Goal: Task Accomplishment & Management: Manage account settings

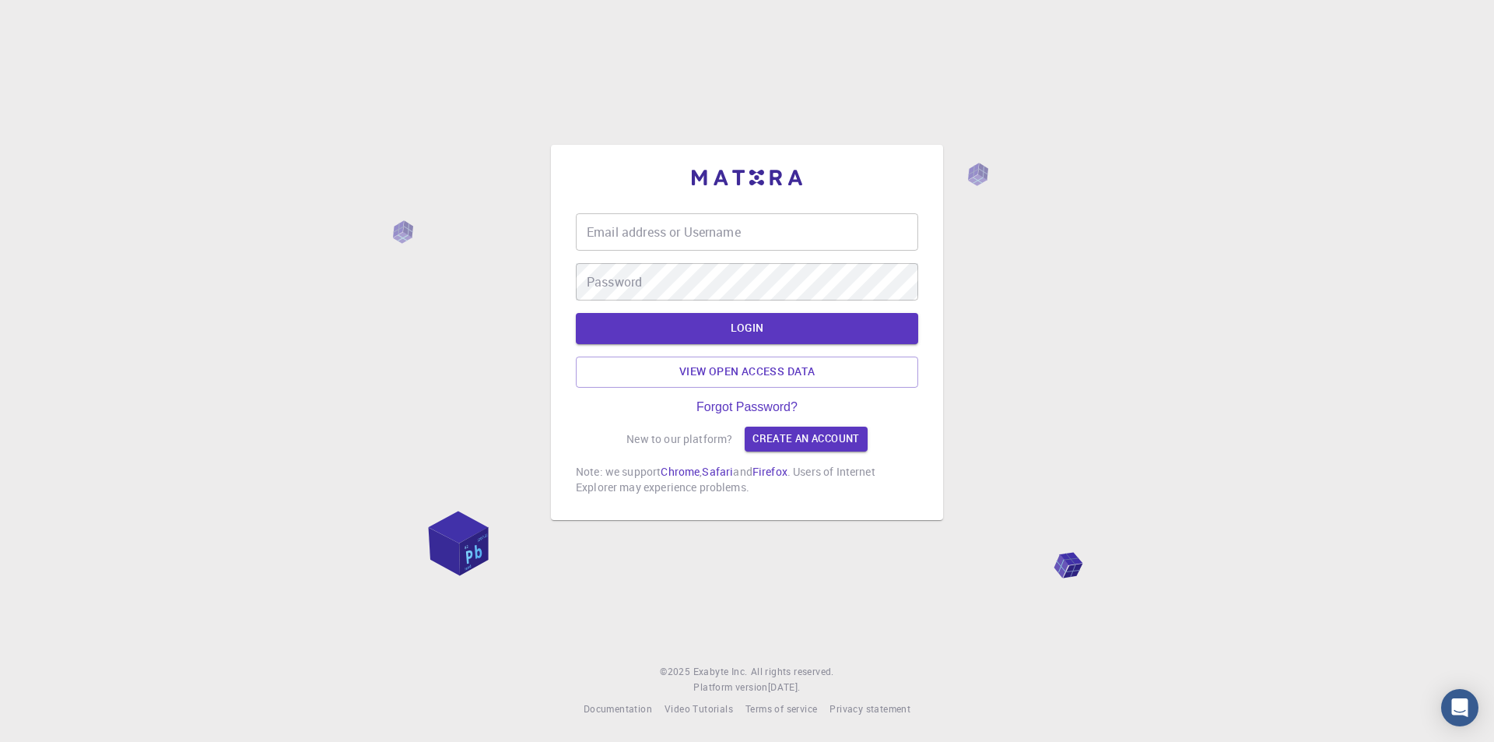
click at [668, 229] on input "Email address or Username" at bounding box center [747, 231] width 342 height 37
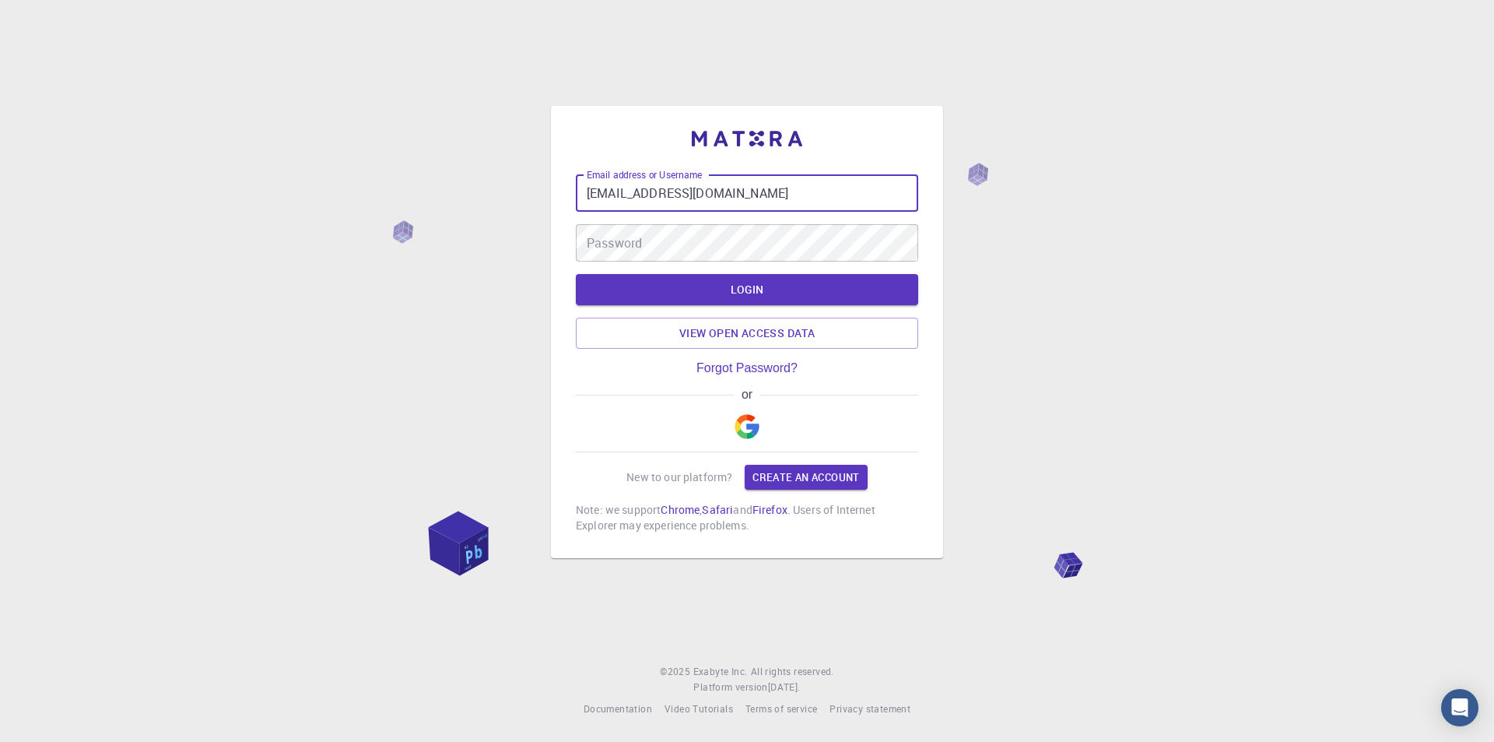
type input "[EMAIL_ADDRESS][DOMAIN_NAME]"
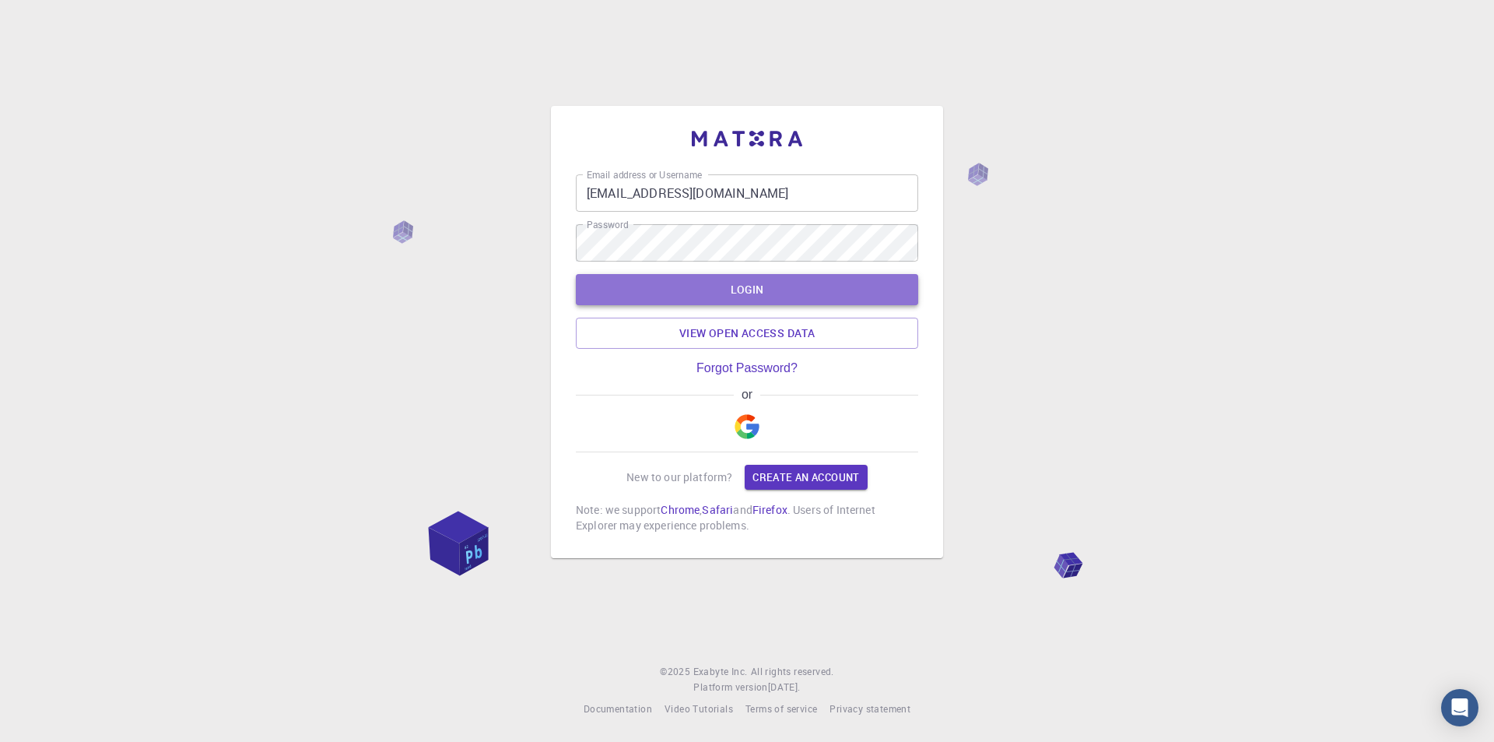
click at [879, 290] on button "LOGIN" at bounding box center [747, 289] width 342 height 31
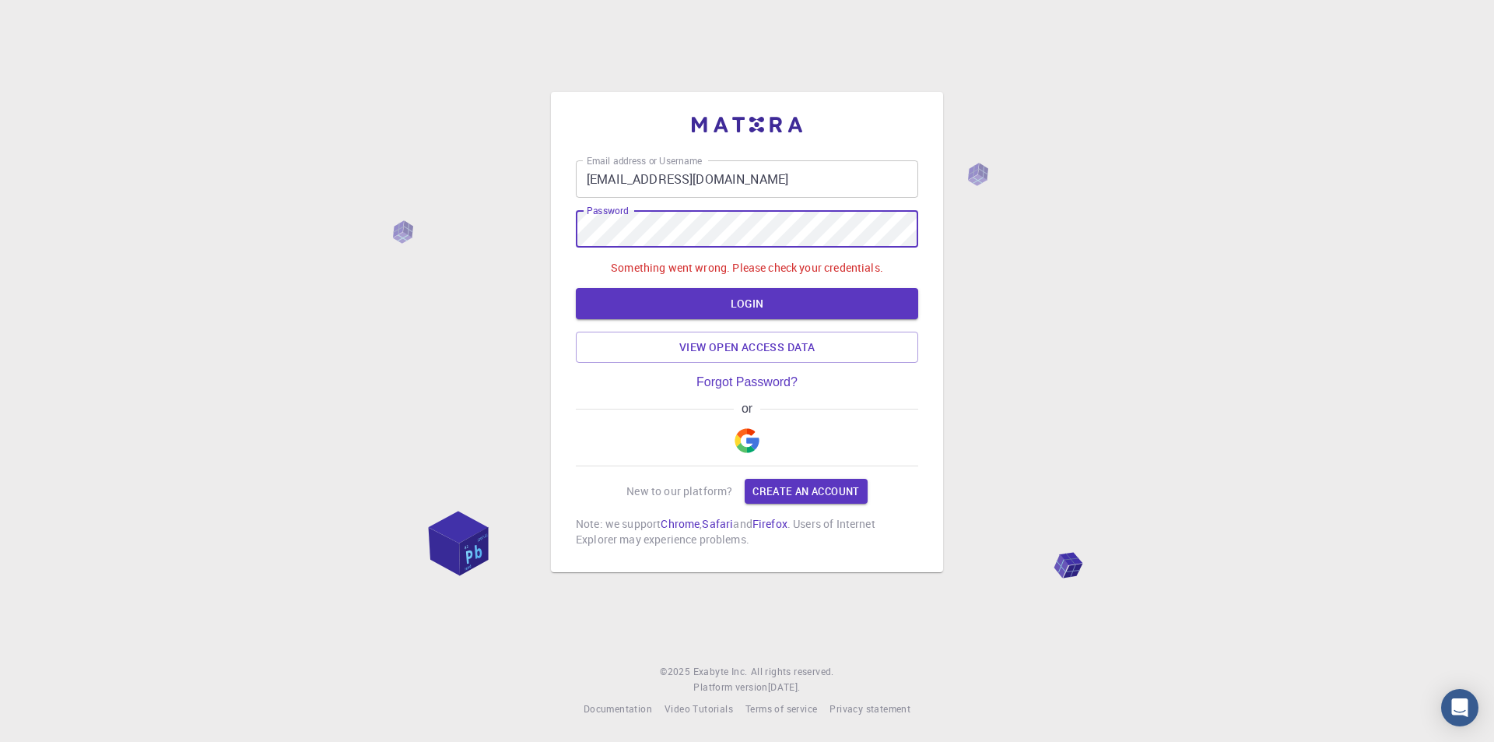
click at [537, 230] on div "Email address or Username [EMAIL_ADDRESS][DOMAIN_NAME] Email address or Usernam…" at bounding box center [747, 371] width 1494 height 742
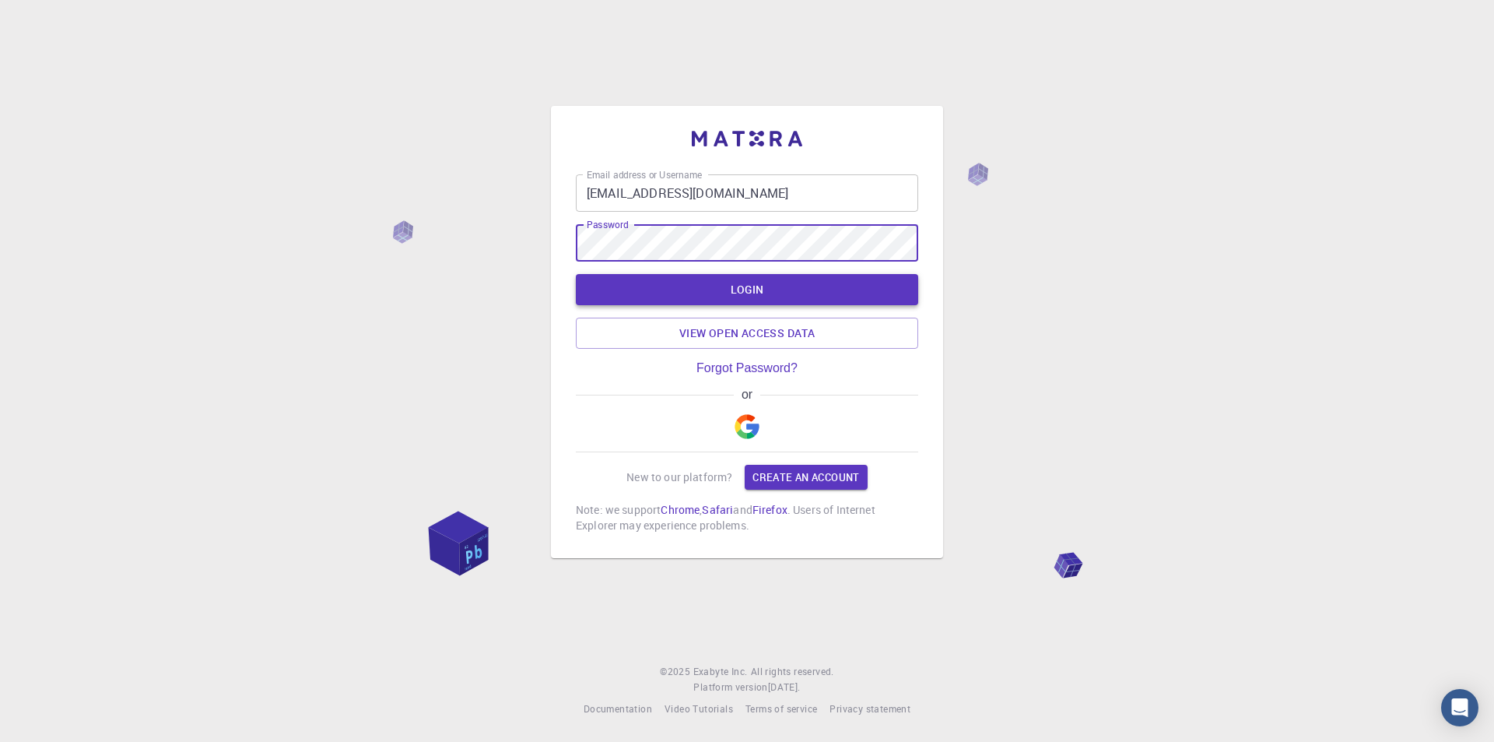
click at [831, 296] on button "LOGIN" at bounding box center [747, 289] width 342 height 31
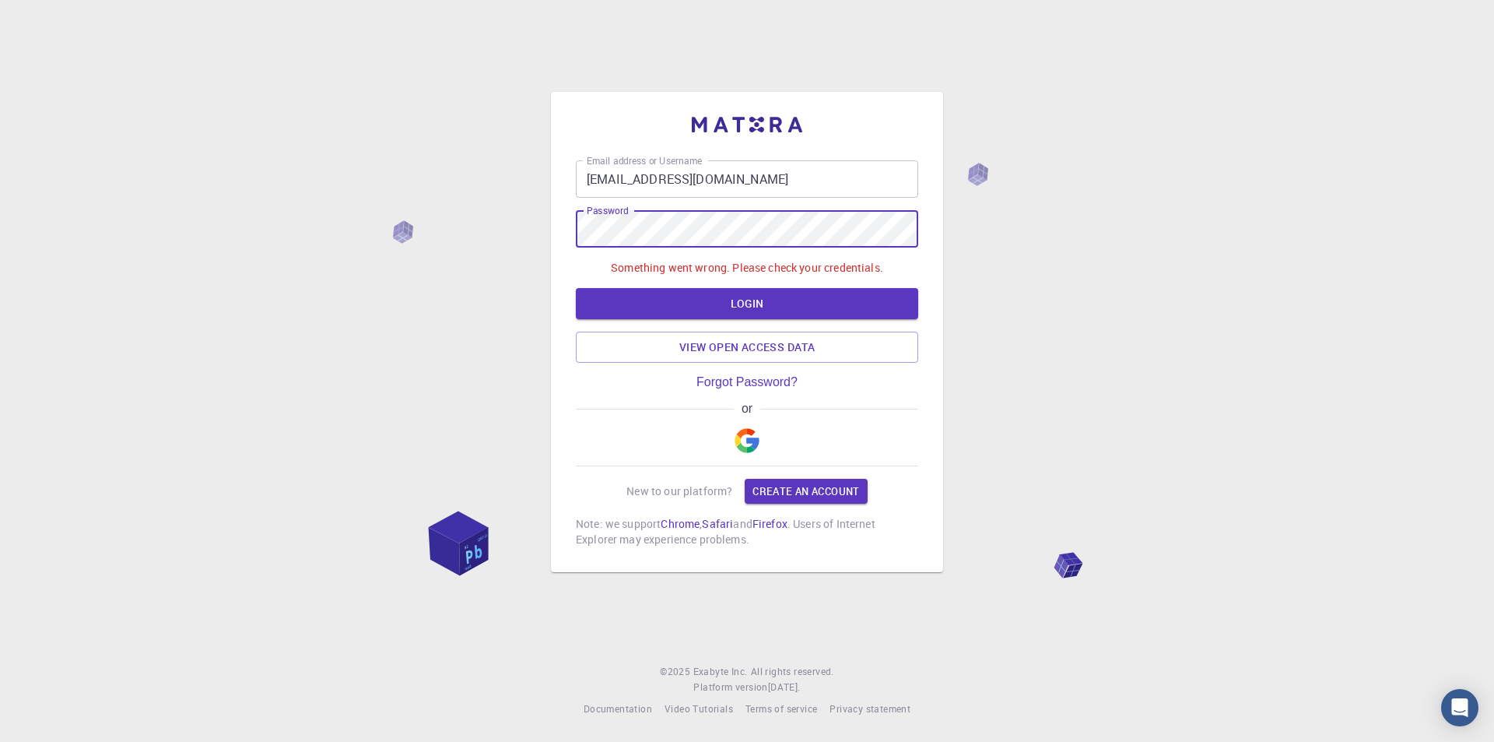
click at [542, 233] on div "Email address or Username [EMAIL_ADDRESS][DOMAIN_NAME] Email address or Usernam…" at bounding box center [747, 371] width 1494 height 742
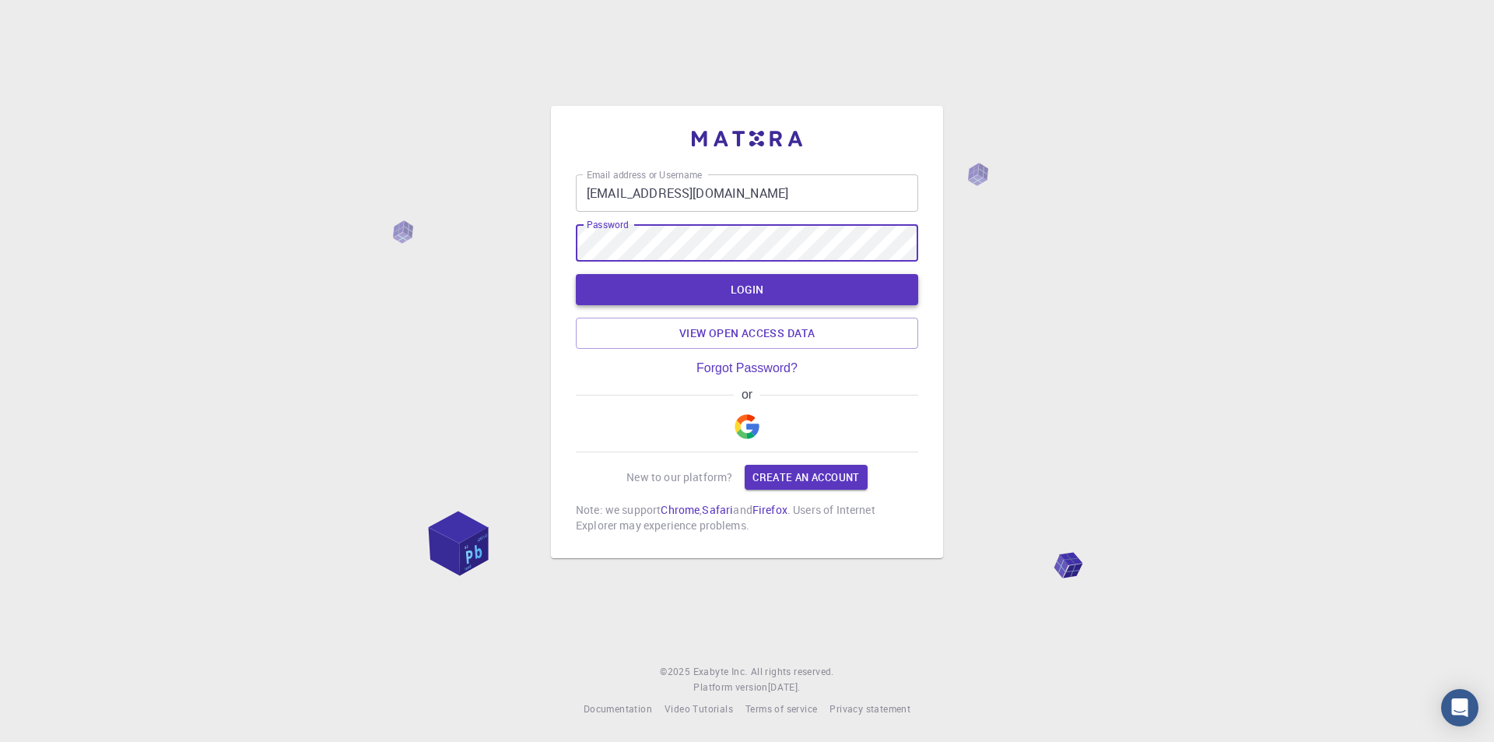
click at [831, 285] on button "LOGIN" at bounding box center [747, 289] width 342 height 31
